Goal: Task Accomplishment & Management: Use online tool/utility

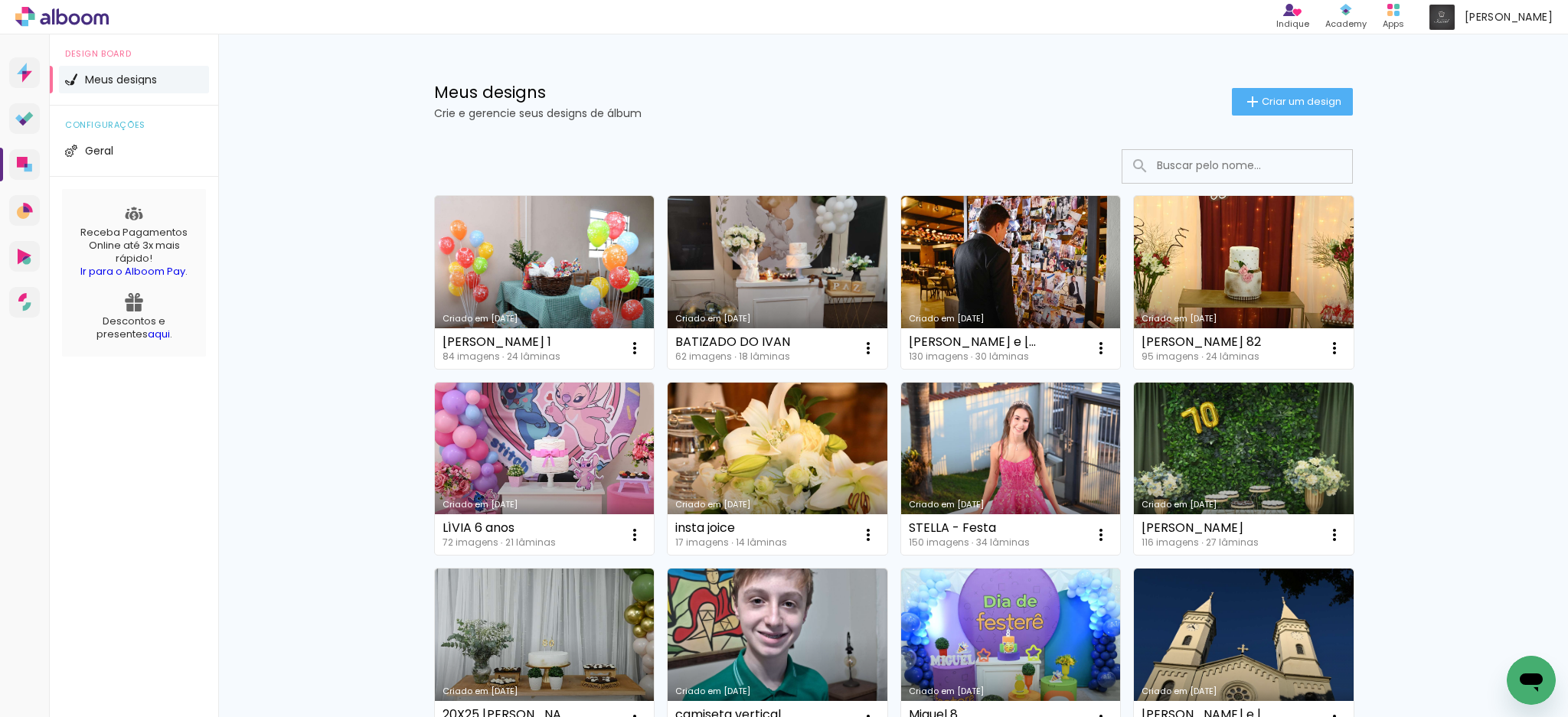
drag, startPoint x: 570, startPoint y: 272, endPoint x: 556, endPoint y: 261, distance: 17.8
click at [570, 272] on link "Criado em [DATE]" at bounding box center [544, 282] width 220 height 173
